Goal: Register for event/course

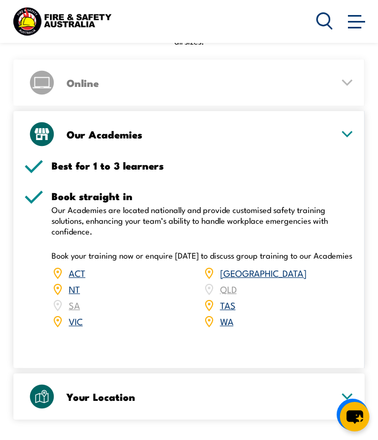
scroll to position [1582, 0]
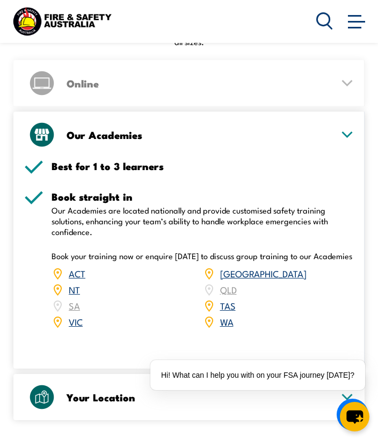
click at [72, 283] on link "NT" at bounding box center [74, 289] width 11 height 13
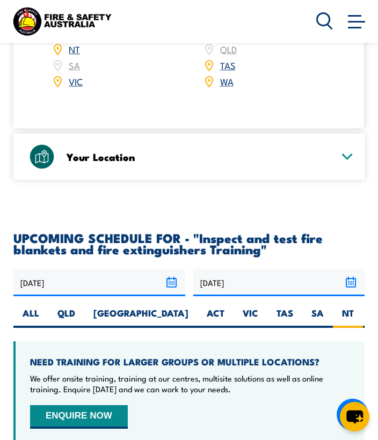
type input "1"
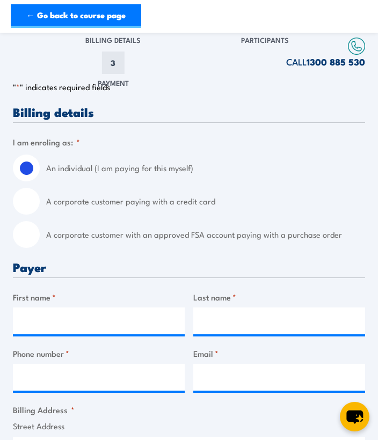
scroll to position [147, 0]
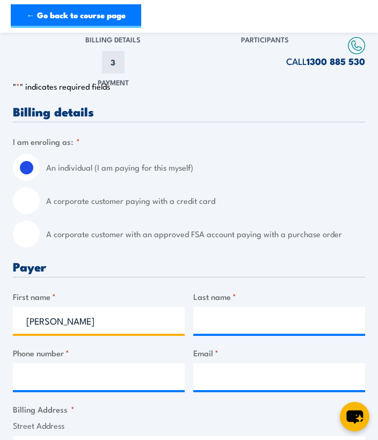
type input "Dylan"
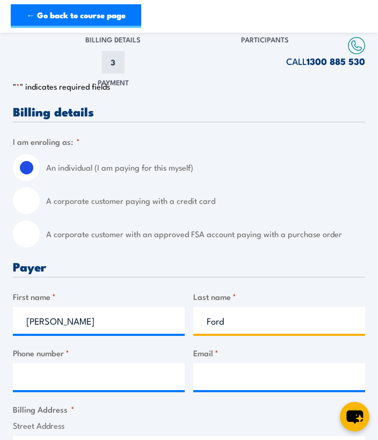
type input "Ford"
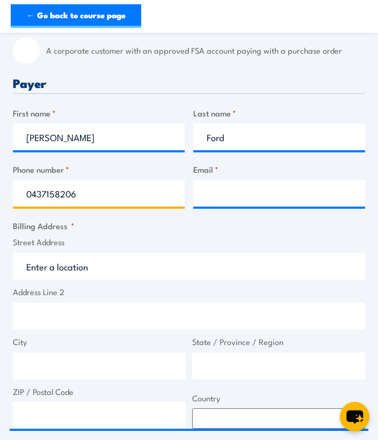
scroll to position [329, 0]
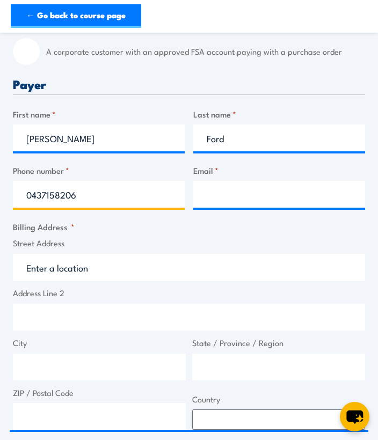
type input "0437158206"
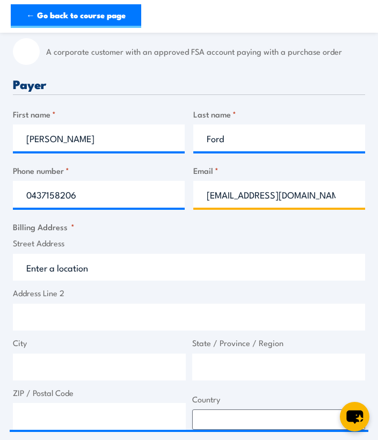
type input "ford.nt@hotmail.com"
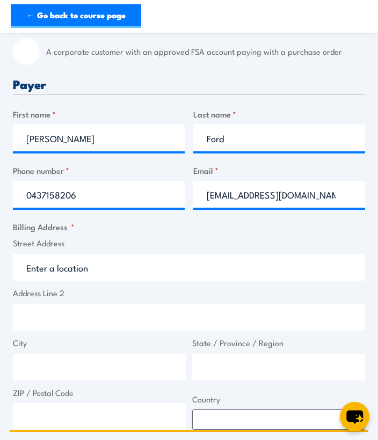
click at [143, 260] on input "Street Address" at bounding box center [189, 267] width 352 height 27
click at [142, 254] on input "Street Address" at bounding box center [189, 267] width 352 height 27
click at [141, 257] on input "Street Address" at bounding box center [189, 267] width 352 height 27
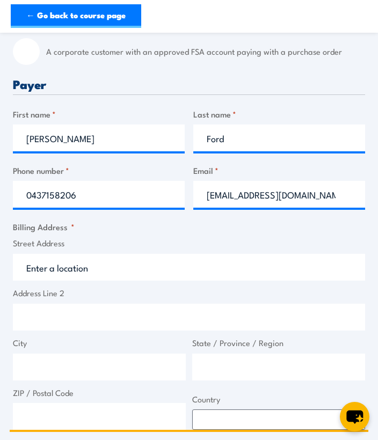
click at [141, 257] on input "Street Address" at bounding box center [189, 267] width 352 height 27
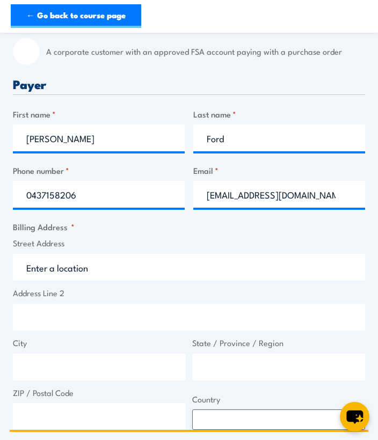
click at [141, 257] on input "Street Address" at bounding box center [189, 267] width 352 height 27
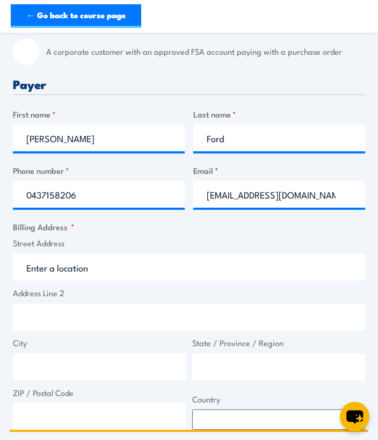
click at [141, 257] on input "Street Address" at bounding box center [189, 267] width 352 height 27
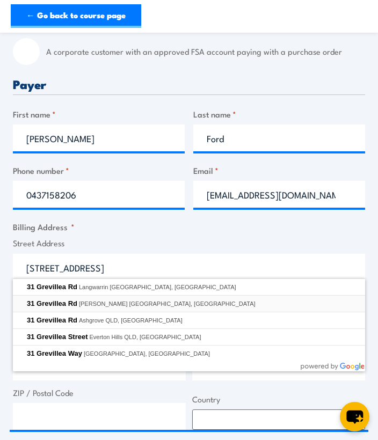
type input "31 Grevillea Rd, Katherine East NT, Australia"
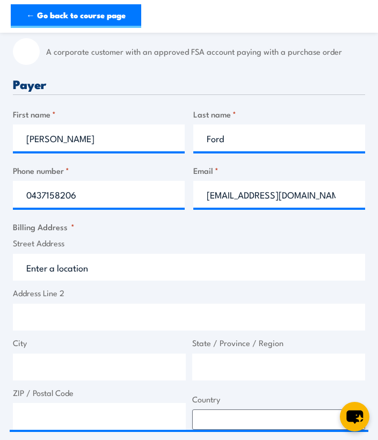
type input "31 Grevillea Rd"
type input "Katherine East"
type input "Northern Territory"
type input "0850"
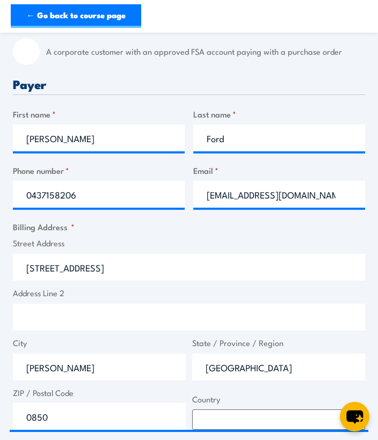
select select "Australia"
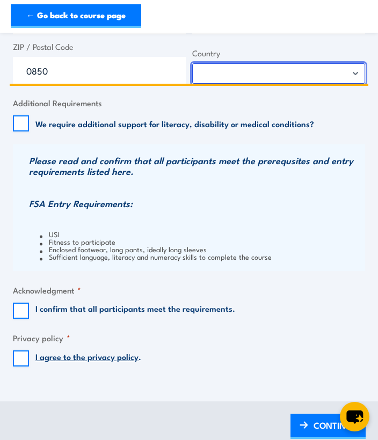
scroll to position [675, 0]
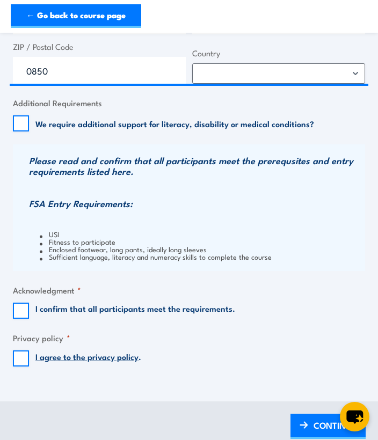
click at [21, 304] on input "I confirm that all participants meet the requirements." at bounding box center [21, 310] width 16 height 16
checkbox input "true"
click at [23, 350] on input "I agree to the privacy policy ." at bounding box center [21, 358] width 16 height 16
checkbox input "true"
